Goal: Complete application form

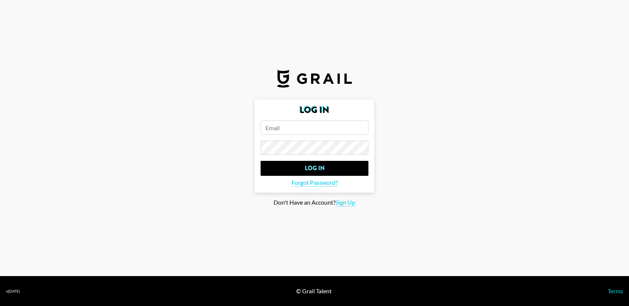
click at [293, 129] on input "email" at bounding box center [314, 127] width 108 height 14
click at [340, 201] on span "Sign Up" at bounding box center [345, 203] width 20 height 8
type input "Sign Up"
click at [295, 118] on form "Sign Up Sign Up" at bounding box center [314, 141] width 120 height 82
click at [289, 125] on input "email" at bounding box center [314, 127] width 108 height 14
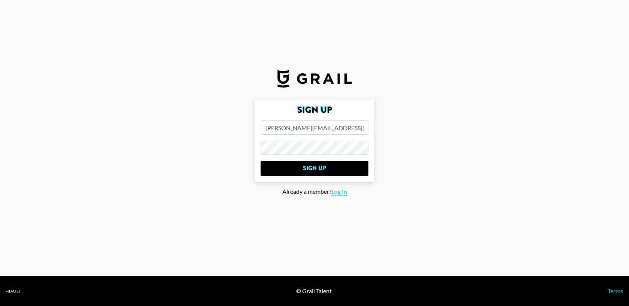
type input "[PERSON_NAME][EMAIL_ADDRESS][PERSON_NAME][PERSON_NAME][DOMAIN_NAME]"
click at [260, 161] on input "Sign Up" at bounding box center [314, 168] width 108 height 15
click at [285, 177] on form "Sign Up [PERSON_NAME][EMAIL_ADDRESS][PERSON_NAME][PERSON_NAME][DOMAIN_NAME] Sig…" at bounding box center [314, 141] width 120 height 82
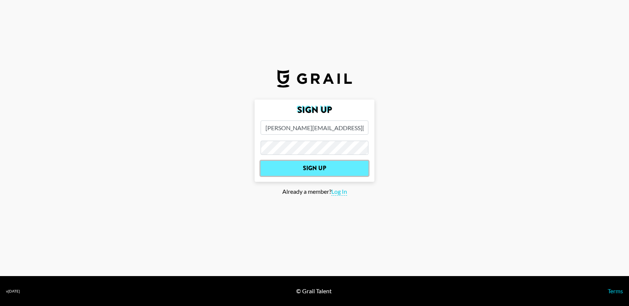
click at [285, 166] on input "Sign Up" at bounding box center [314, 168] width 108 height 15
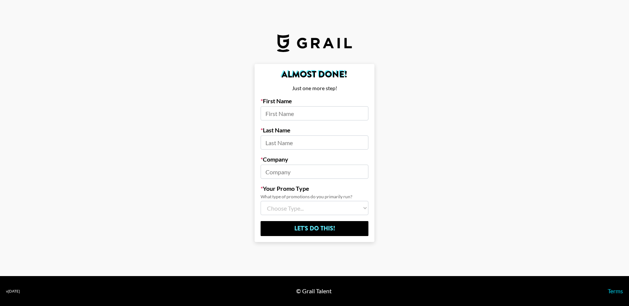
click at [316, 111] on input at bounding box center [314, 113] width 108 height 14
type input "[PERSON_NAME]"
click at [286, 143] on input at bounding box center [314, 142] width 108 height 14
type input "c"
click at [276, 172] on input at bounding box center [314, 172] width 108 height 14
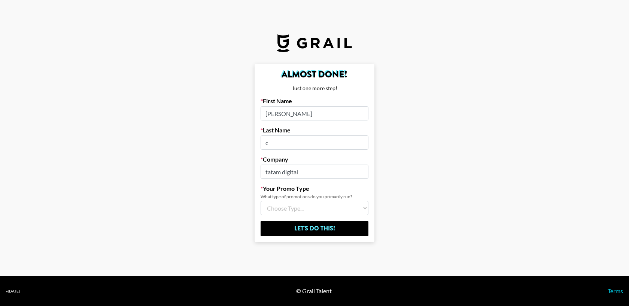
type input "tatam digital"
click at [273, 203] on select "Choose Type... Song Promos Brand Promos Both (I work at an Agency)" at bounding box center [314, 208] width 108 height 14
select select "Multi"
click at [260, 201] on select "Choose Type... Song Promos Brand Promos Both (I work at an Agency)" at bounding box center [314, 208] width 108 height 14
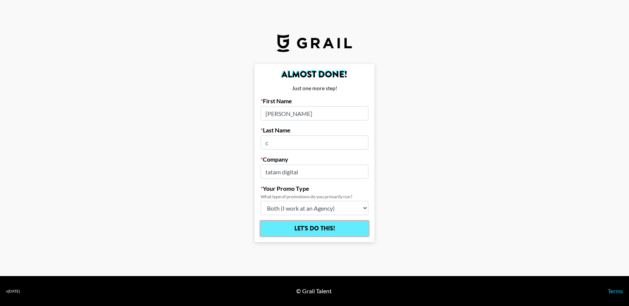
click at [292, 232] on input "Let's Do This!" at bounding box center [314, 228] width 108 height 15
select select "Song"
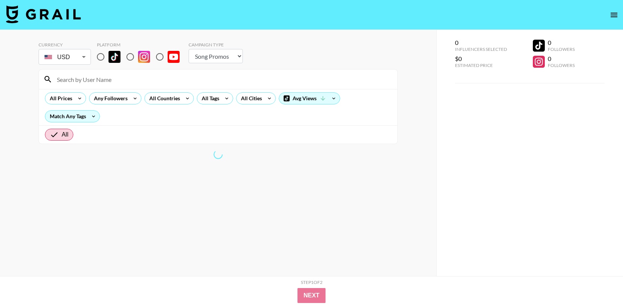
click at [133, 59] on input "radio" at bounding box center [130, 57] width 16 height 16
radio input "true"
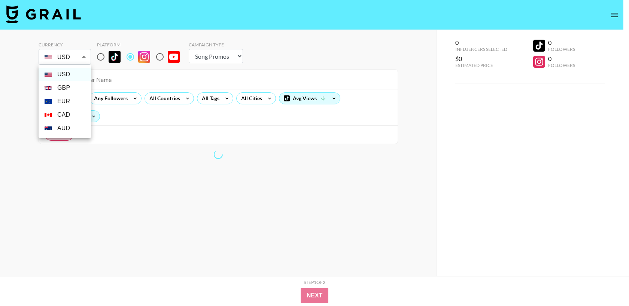
click at [79, 57] on body "Currency USD USD ​ Platform Campaign Type Choose Type... Song Promos Brand Prom…" at bounding box center [314, 168] width 629 height 336
click at [79, 57] on div at bounding box center [314, 153] width 629 height 306
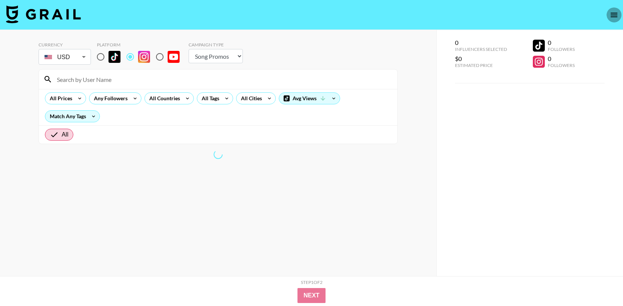
click at [619, 15] on button "open drawer" at bounding box center [613, 14] width 15 height 15
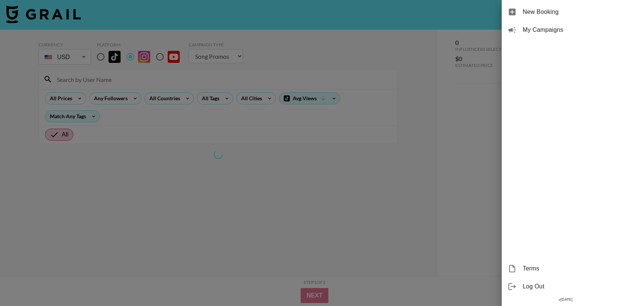
click at [440, 184] on div at bounding box center [314, 153] width 629 height 306
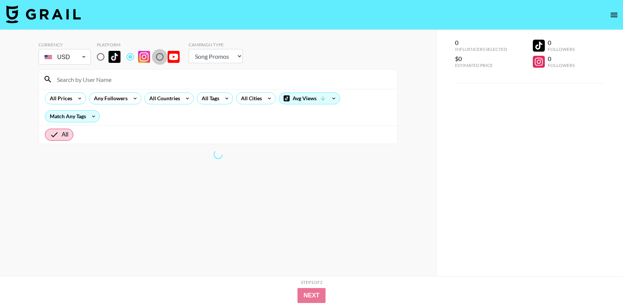
click at [161, 58] on input "radio" at bounding box center [160, 57] width 16 height 16
radio input "true"
click at [129, 57] on input "radio" at bounding box center [130, 57] width 16 height 16
radio input "true"
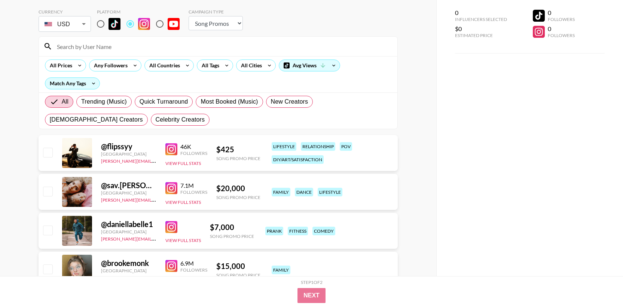
scroll to position [34, 0]
click at [209, 27] on select "Choose Type... Song Promos Brand Promos" at bounding box center [216, 22] width 54 height 14
select select "Brand"
click at [189, 15] on select "Choose Type... Song Promos Brand Promos" at bounding box center [216, 22] width 54 height 14
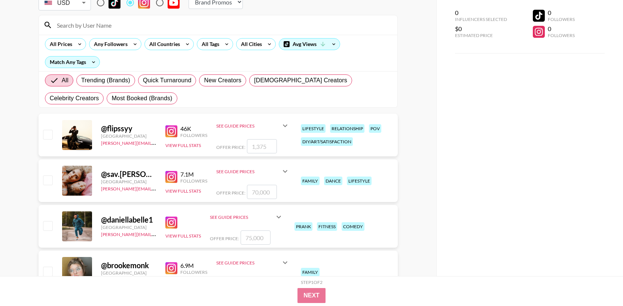
scroll to position [55, 0]
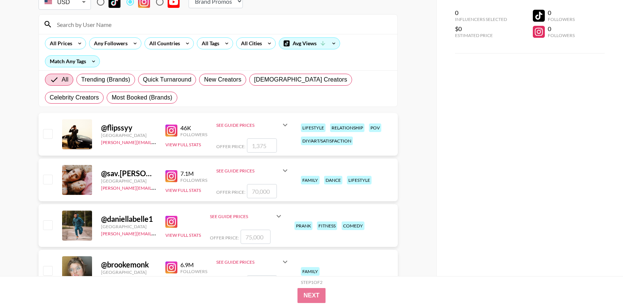
click at [279, 126] on div "See Guide Prices" at bounding box center [248, 125] width 64 height 6
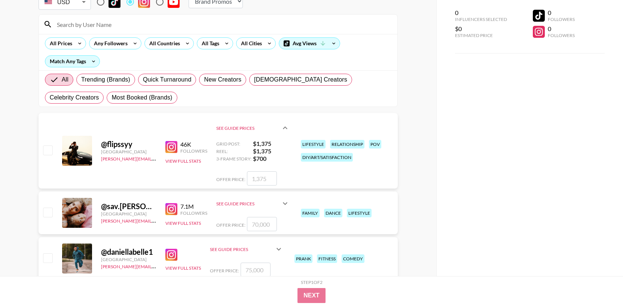
click at [283, 126] on icon at bounding box center [285, 127] width 9 height 9
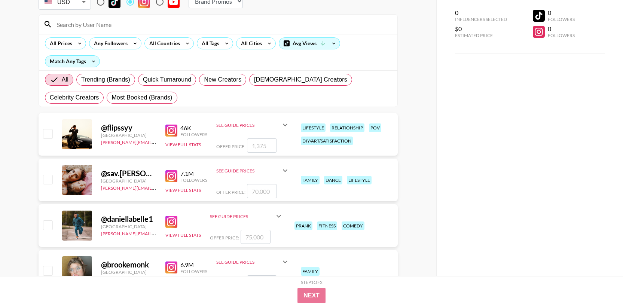
click at [283, 126] on icon at bounding box center [285, 124] width 9 height 9
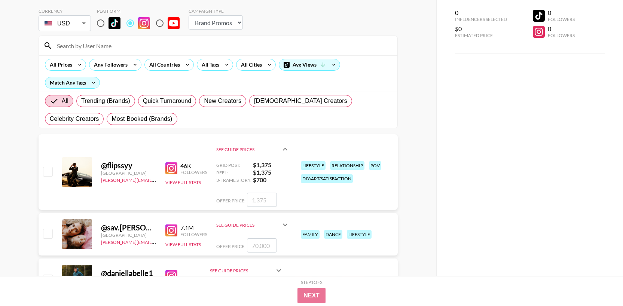
scroll to position [25, 0]
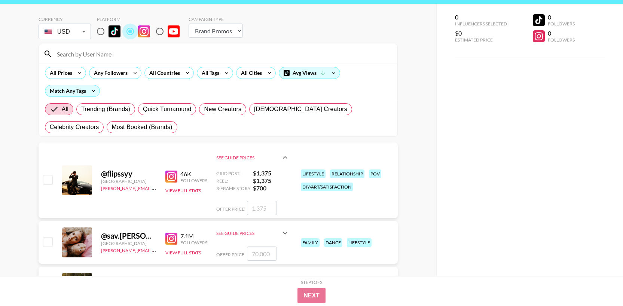
click at [130, 35] on input "radio" at bounding box center [130, 32] width 16 height 16
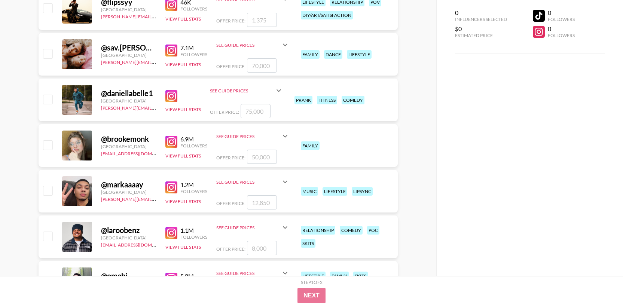
scroll to position [0, 0]
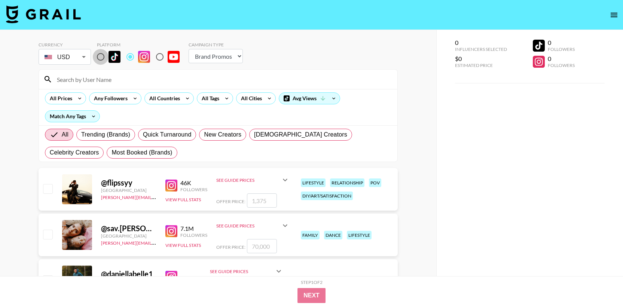
click at [96, 56] on input "radio" at bounding box center [101, 57] width 16 height 16
radio input "true"
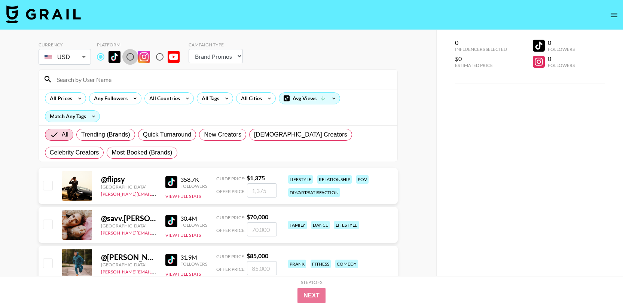
click at [129, 56] on input "radio" at bounding box center [130, 57] width 16 height 16
radio input "true"
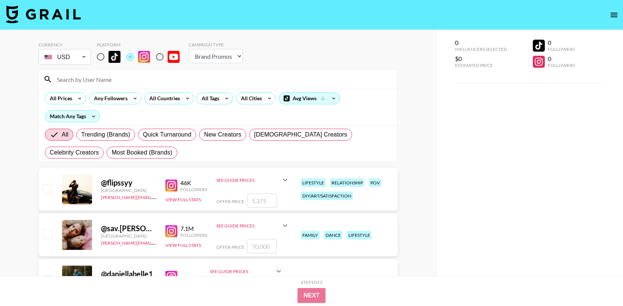
click at [106, 59] on input "radio" at bounding box center [101, 57] width 16 height 16
radio input "true"
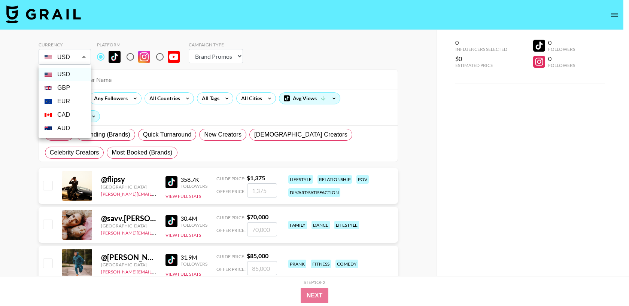
click at [84, 58] on div at bounding box center [314, 153] width 629 height 306
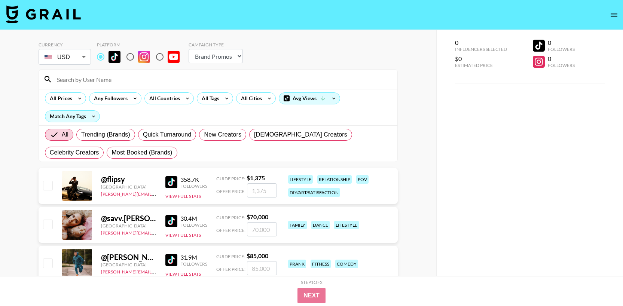
click at [83, 84] on input at bounding box center [222, 79] width 340 height 12
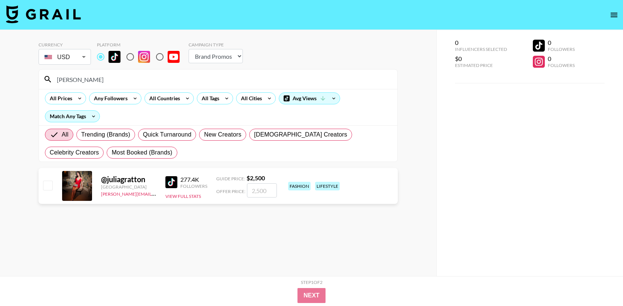
type input "[PERSON_NAME]"
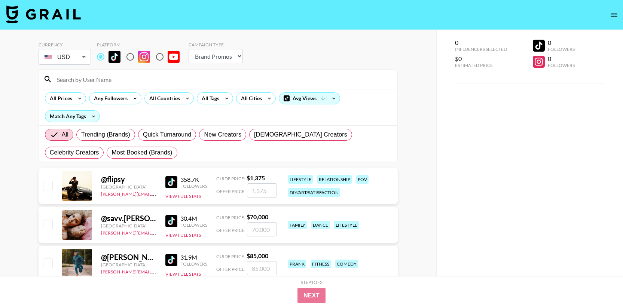
click at [132, 61] on input "radio" at bounding box center [130, 57] width 16 height 16
radio input "true"
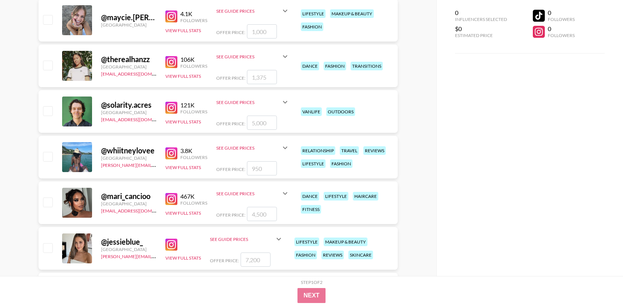
scroll to position [119547, 0]
